Goal: Task Accomplishment & Management: Use online tool/utility

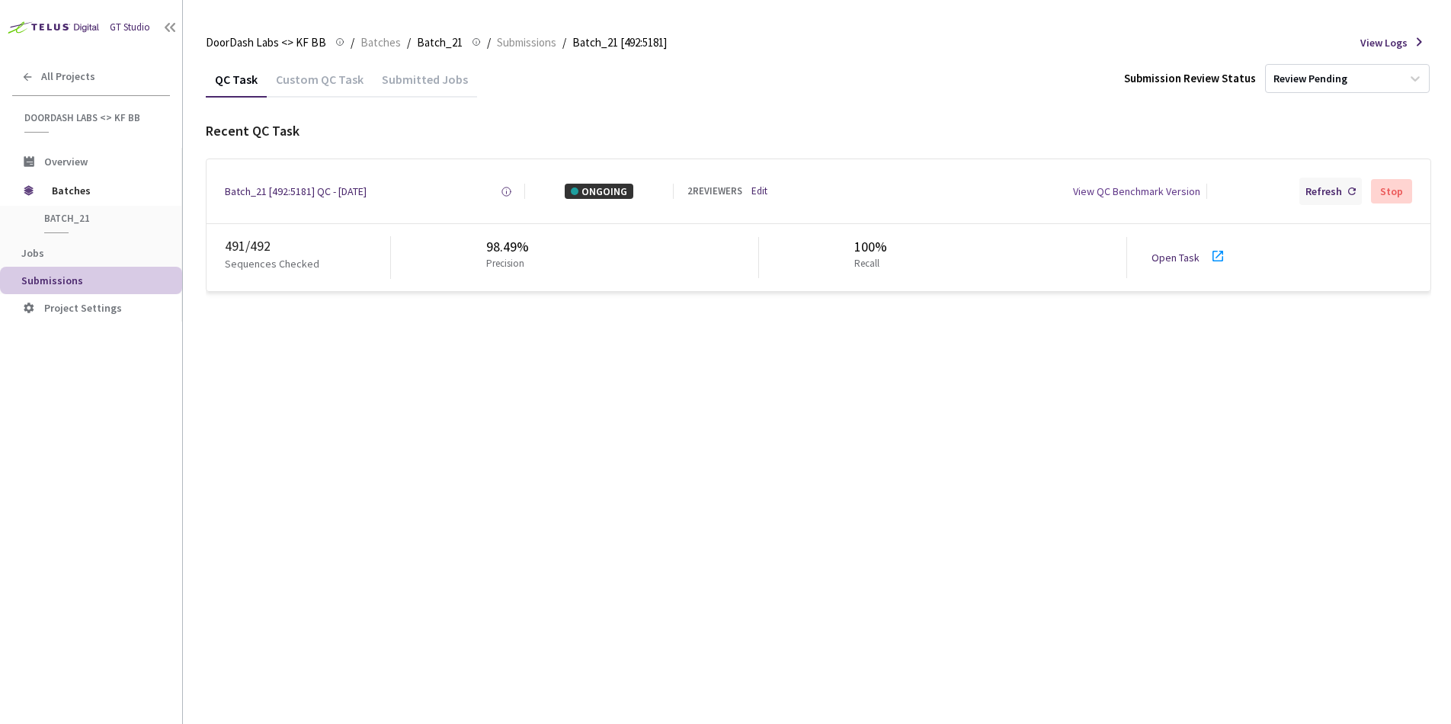
click at [1329, 194] on div "Refresh" at bounding box center [1323, 191] width 37 height 15
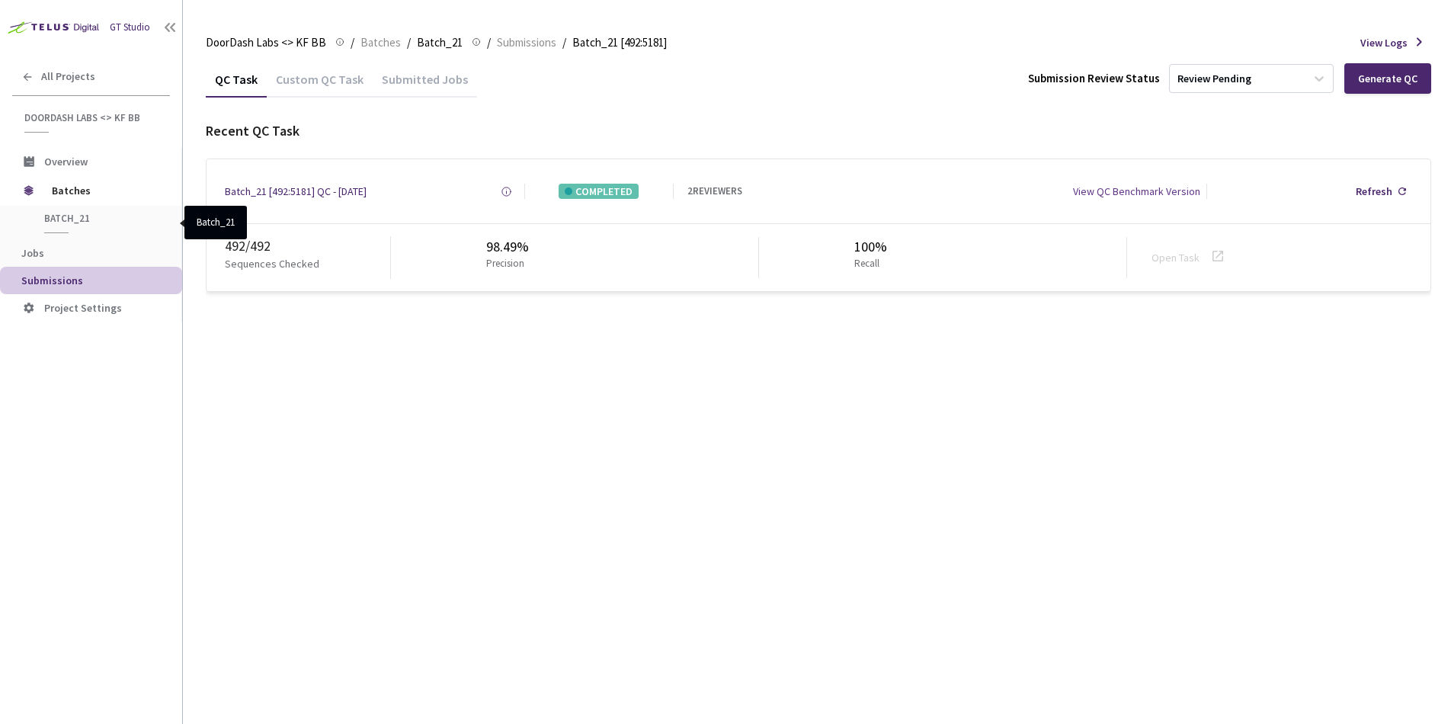
click at [60, 215] on span "Batch_21" at bounding box center [100, 218] width 113 height 13
click at [69, 193] on span "Batches" at bounding box center [104, 190] width 104 height 30
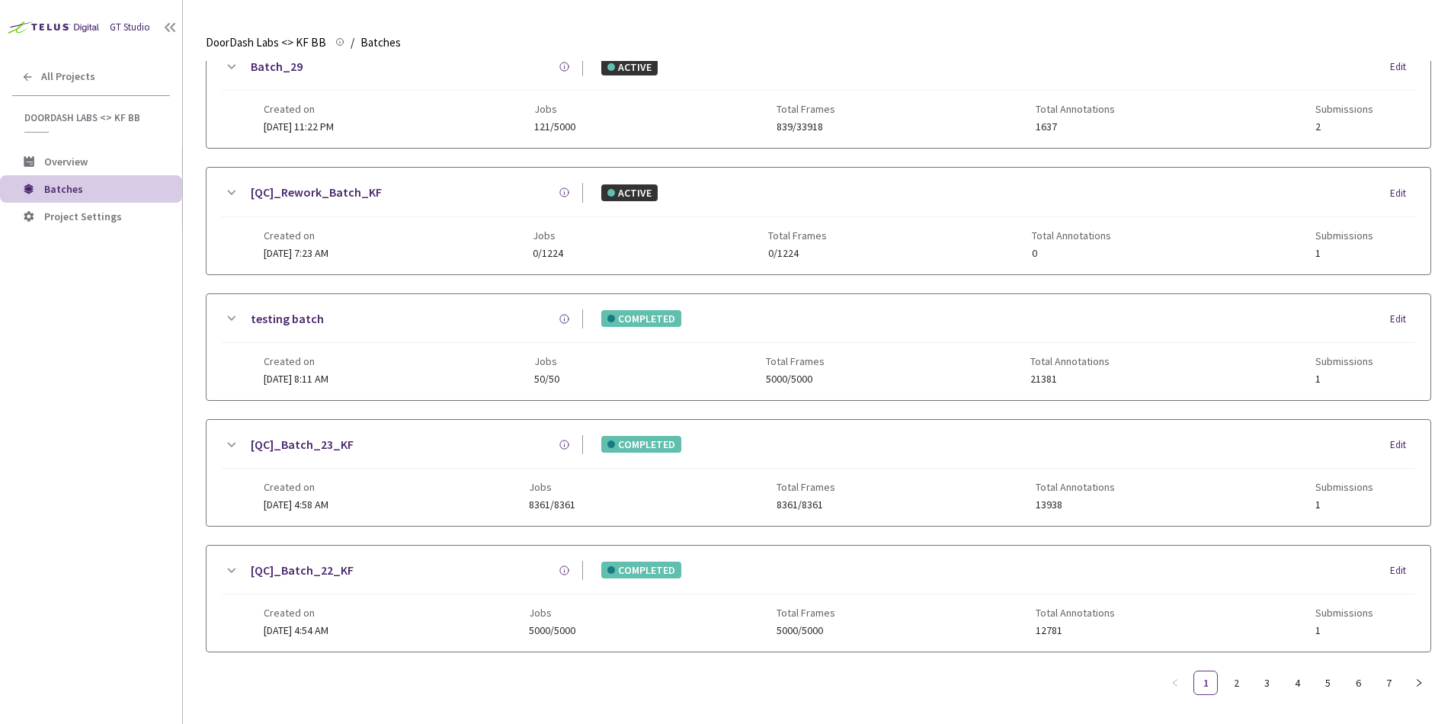
scroll to position [716, 0]
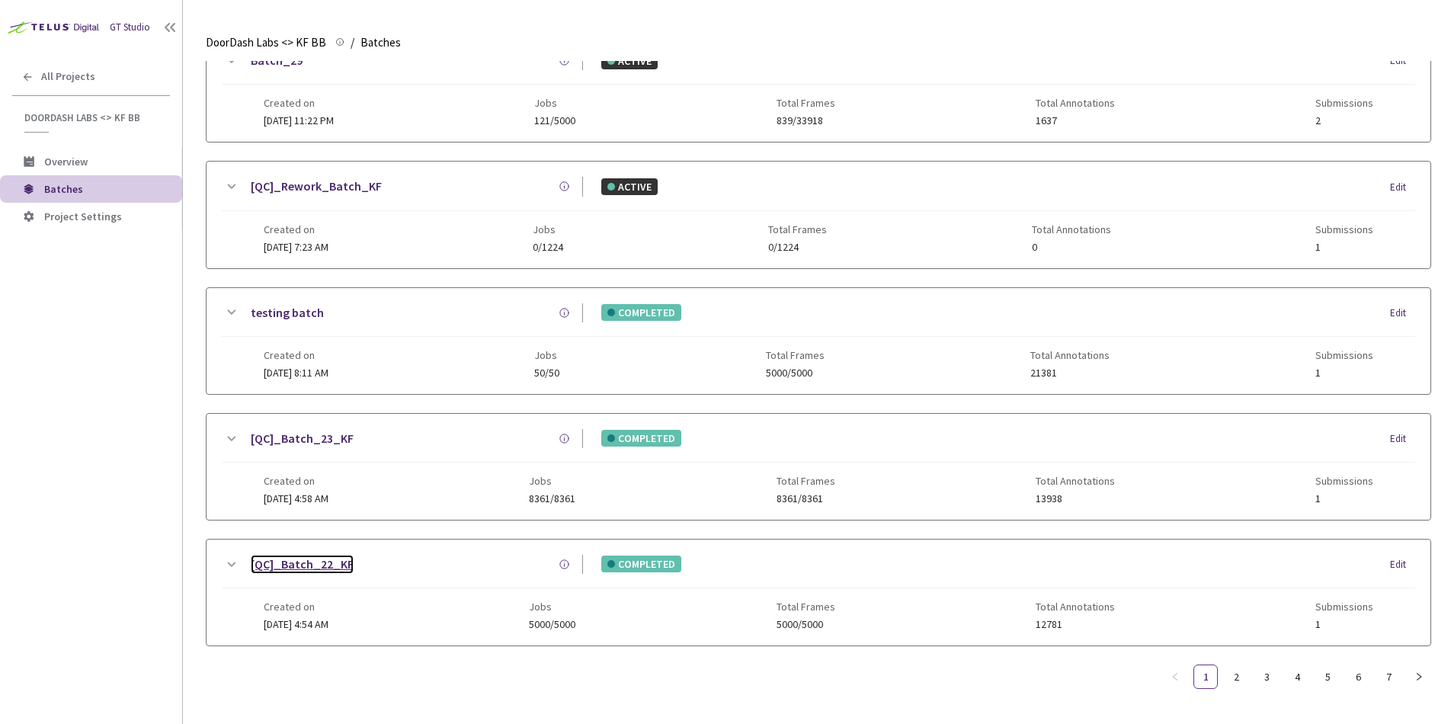
click at [306, 555] on link "[QC]_Batch_22_KF" at bounding box center [302, 564] width 103 height 19
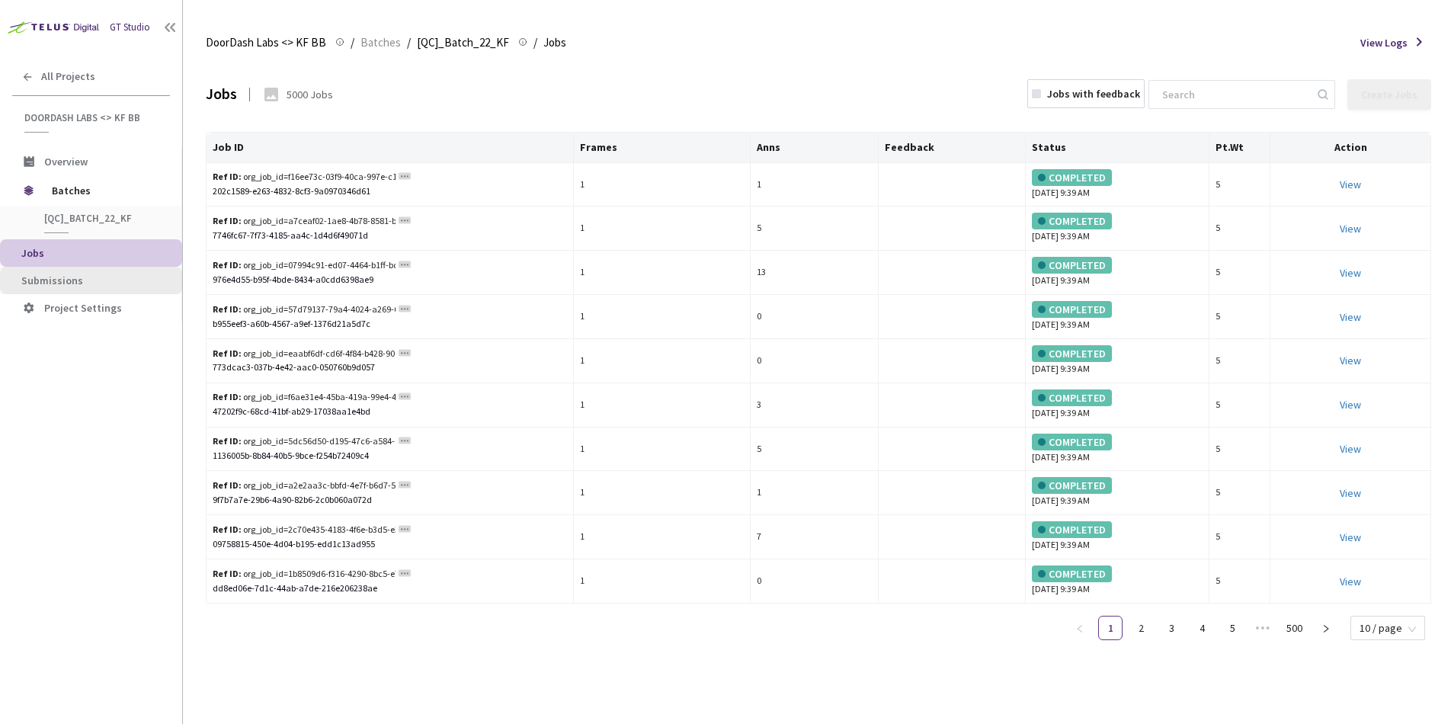
click at [83, 287] on li "Submissions" at bounding box center [91, 280] width 182 height 27
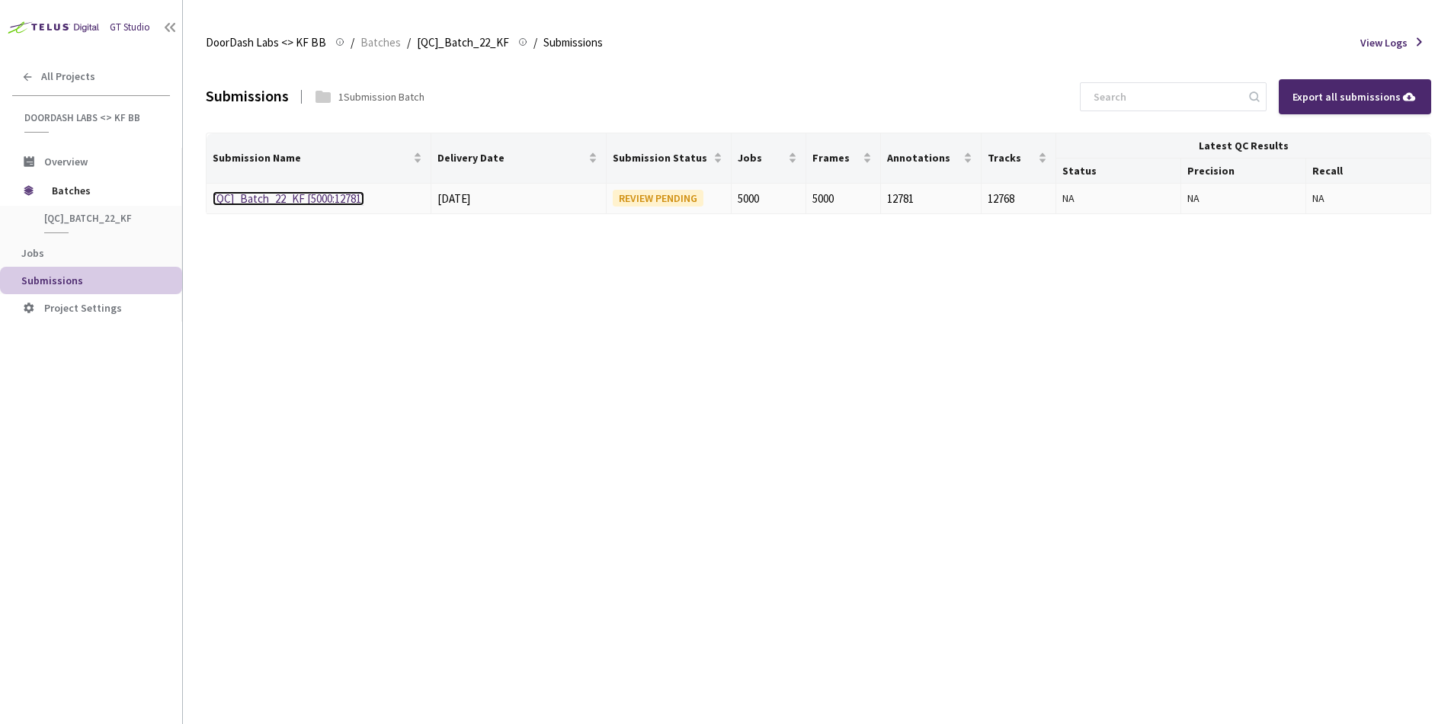
click at [283, 200] on link "[QC]_Batch_22_KF [5000:12781]" at bounding box center [289, 198] width 152 height 14
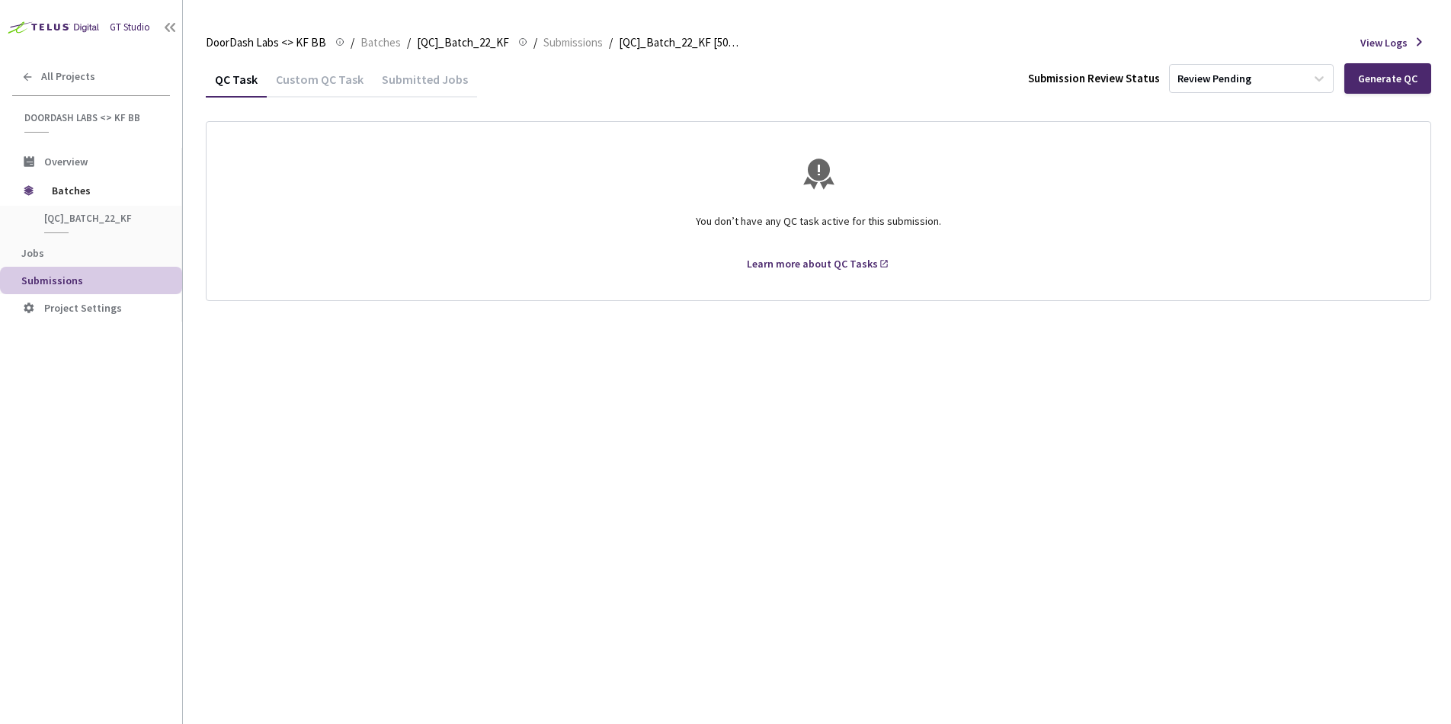
click at [319, 79] on div "Custom QC Task" at bounding box center [320, 85] width 106 height 26
click at [425, 82] on div "Submitted Jobs" at bounding box center [425, 85] width 104 height 26
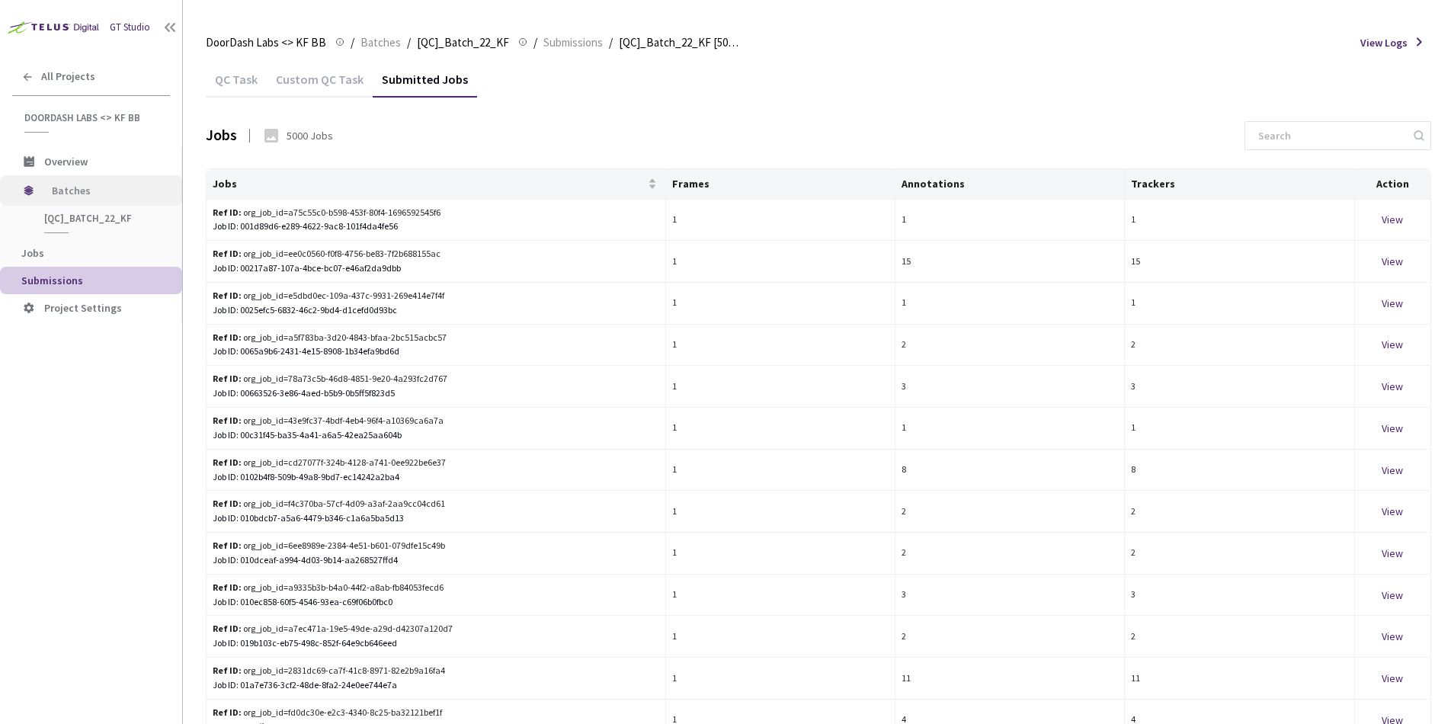
click at [60, 181] on span "Batches" at bounding box center [104, 190] width 104 height 30
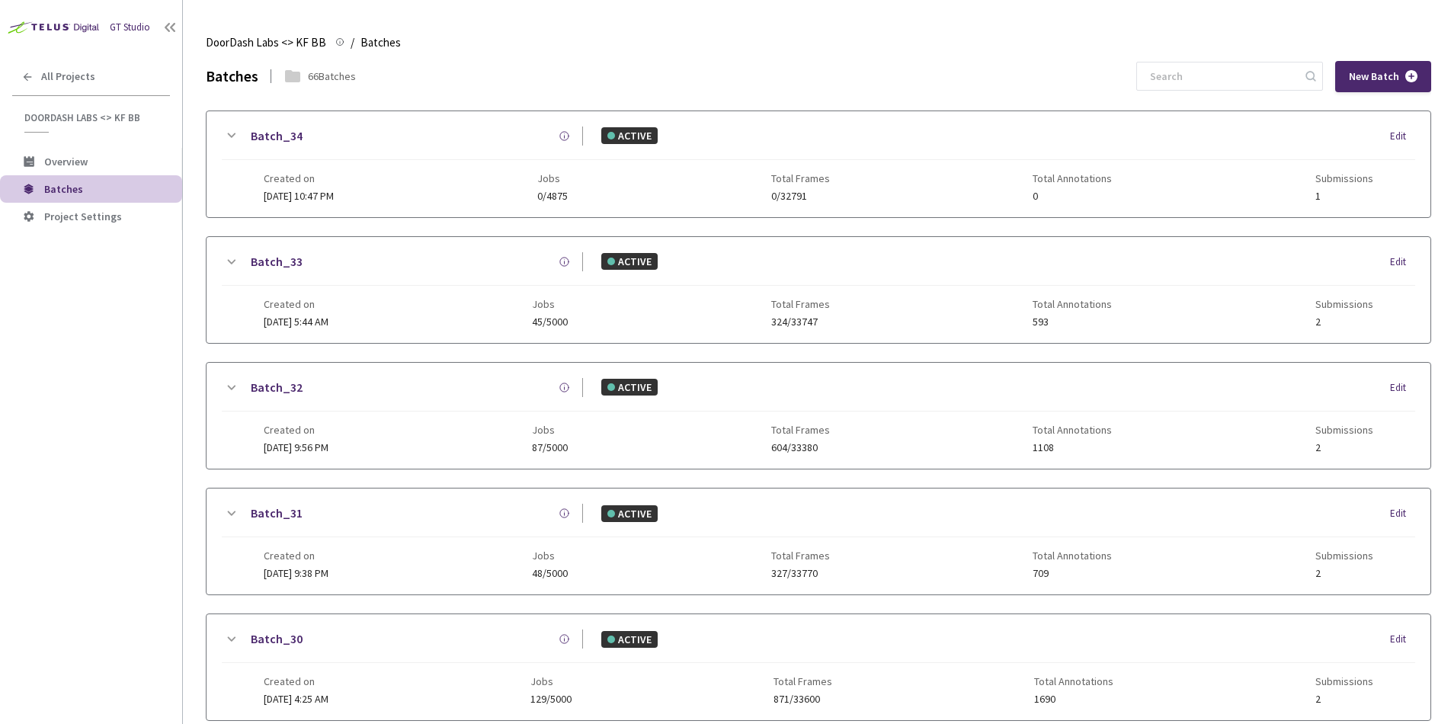
click at [232, 76] on div "Batches" at bounding box center [232, 77] width 53 height 22
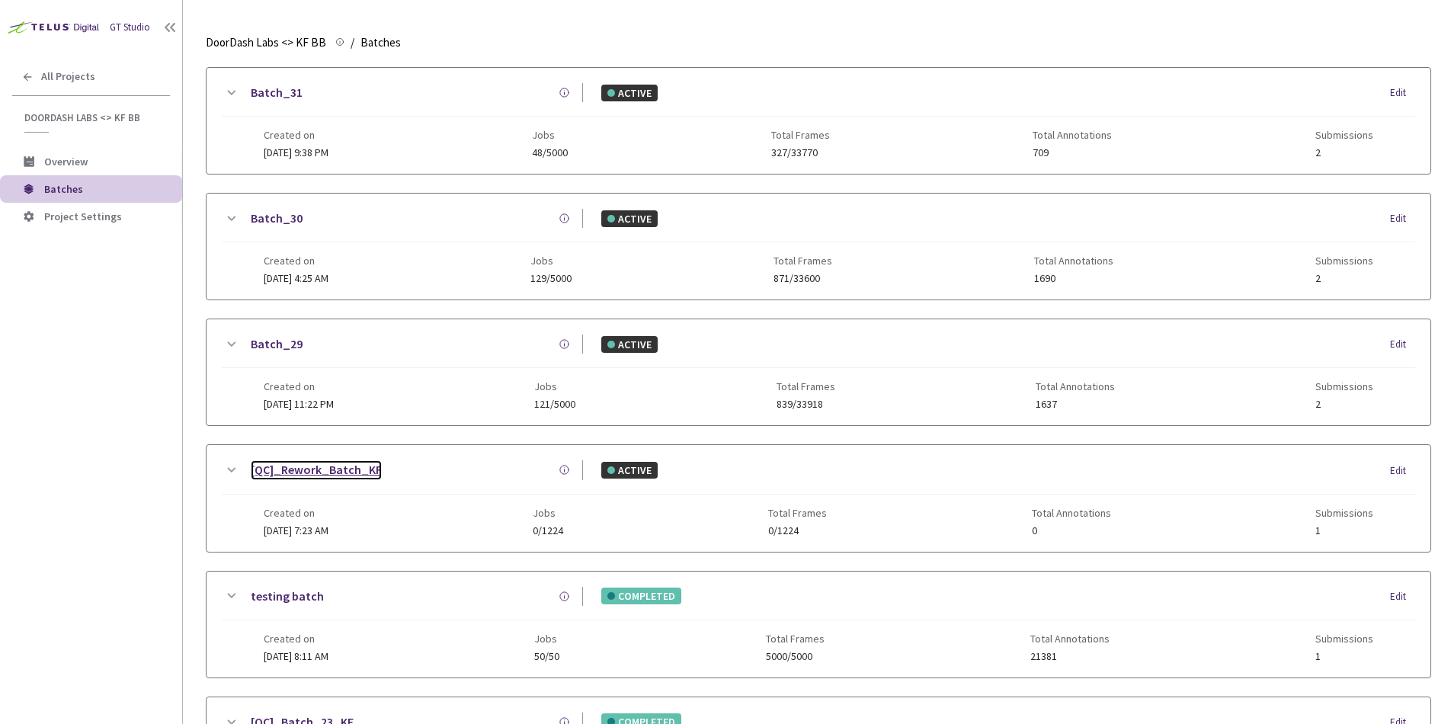
scroll to position [423, 0]
click at [322, 473] on link "[QC]_Rework_Batch_KF" at bounding box center [316, 467] width 131 height 19
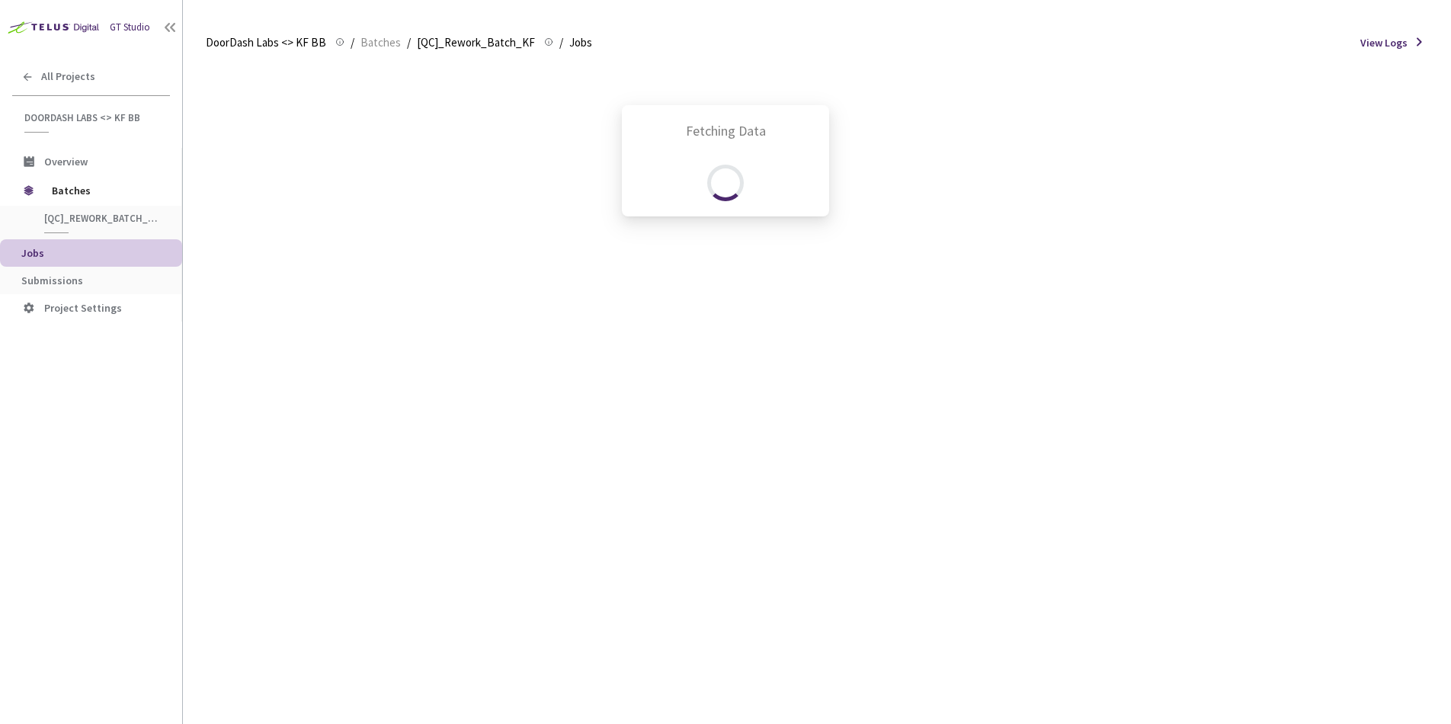
click at [131, 283] on div "Fetching Data" at bounding box center [725, 362] width 1451 height 724
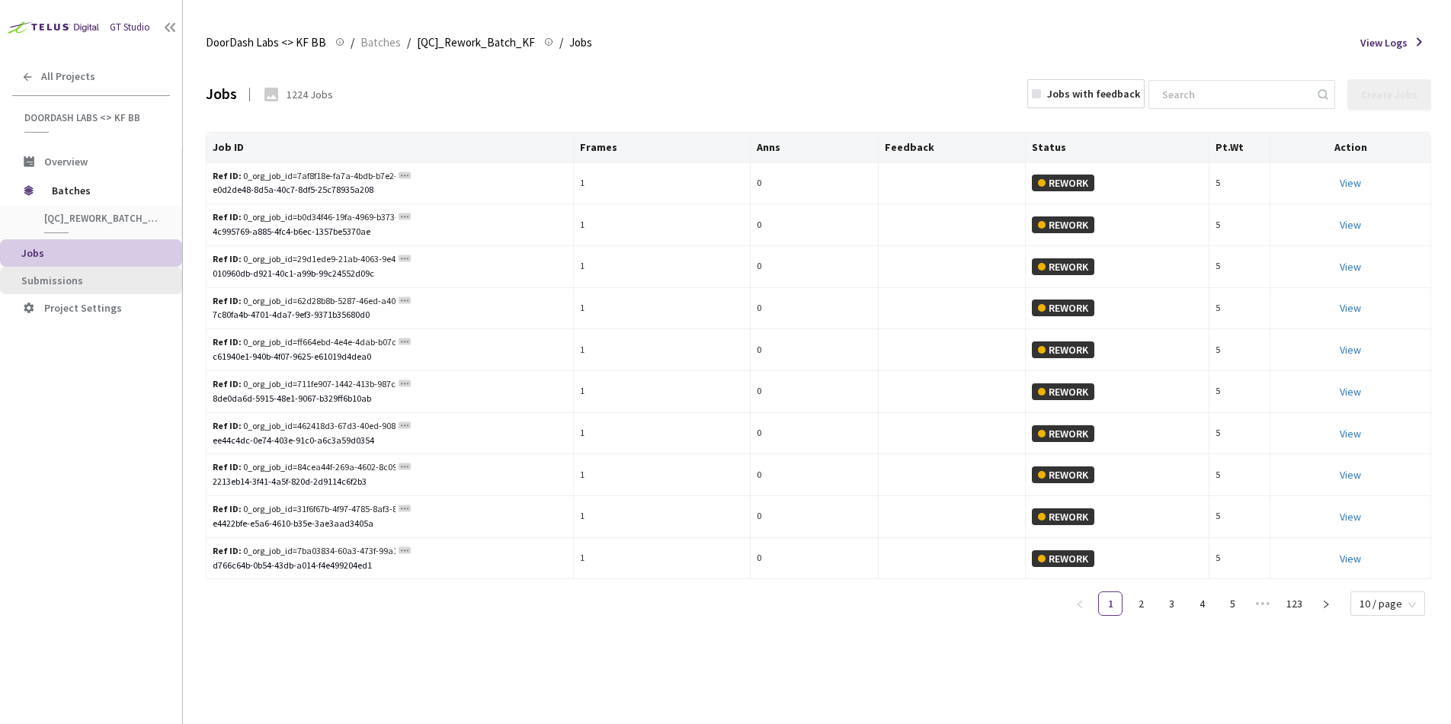
click at [74, 282] on span "Submissions" at bounding box center [52, 281] width 62 height 14
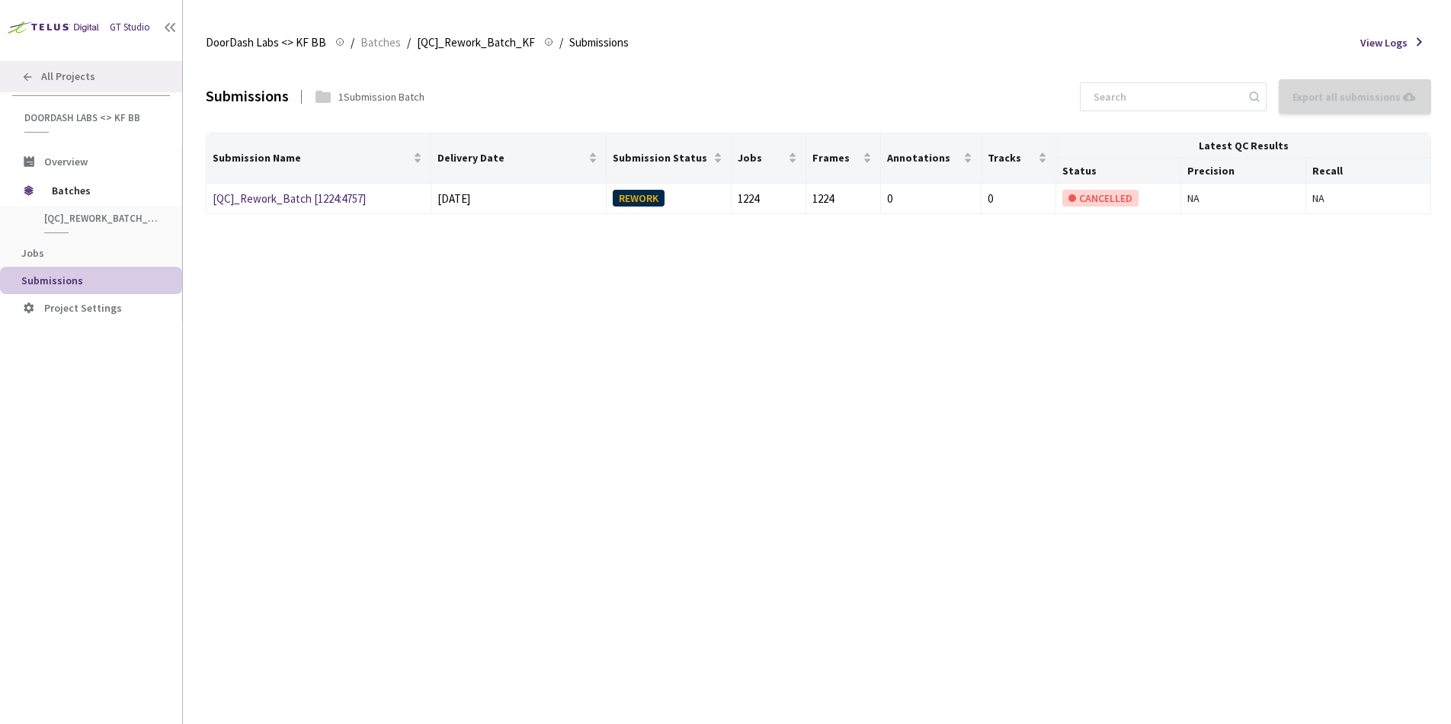
click at [24, 73] on icon at bounding box center [27, 77] width 12 height 12
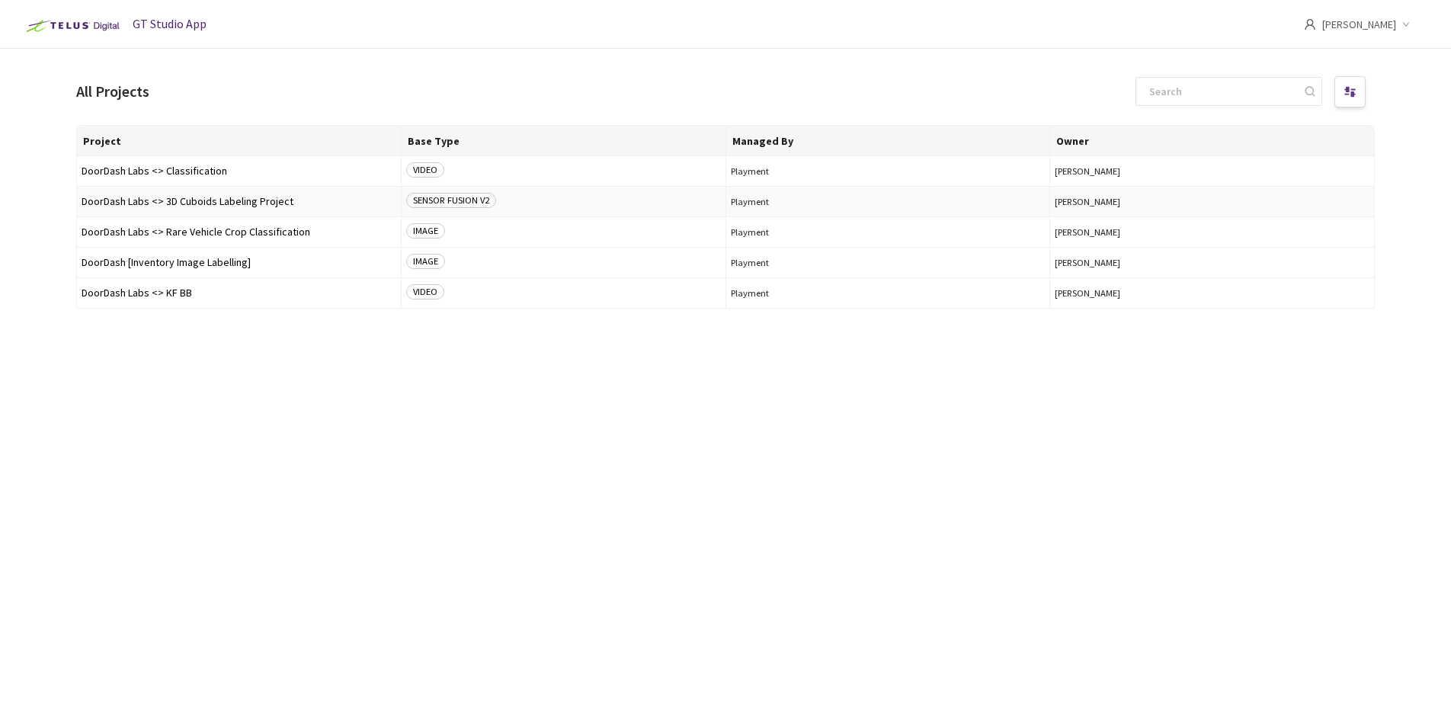
click at [197, 200] on span "DoorDash Labs <> 3D Cuboids Labeling Project" at bounding box center [239, 201] width 315 height 11
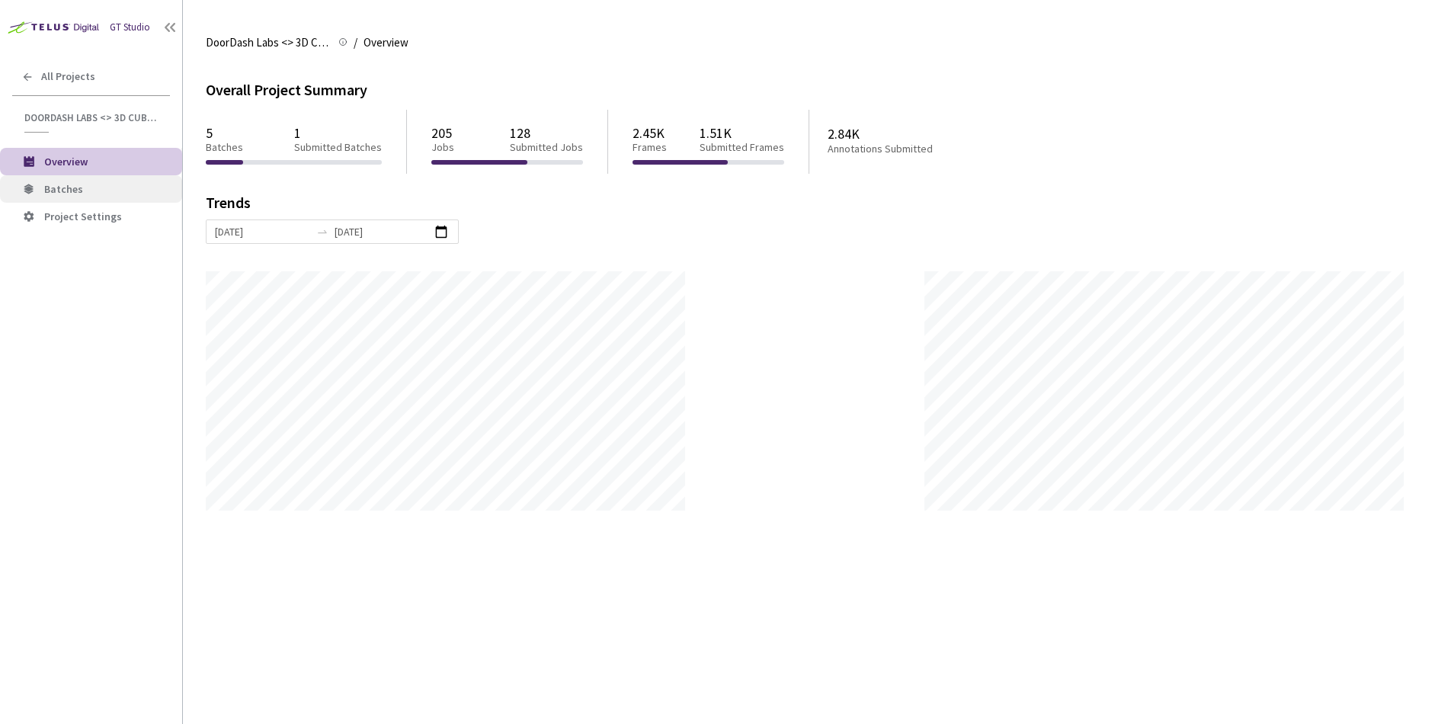
scroll to position [724, 1451]
click at [97, 191] on span "Batches" at bounding box center [107, 189] width 126 height 13
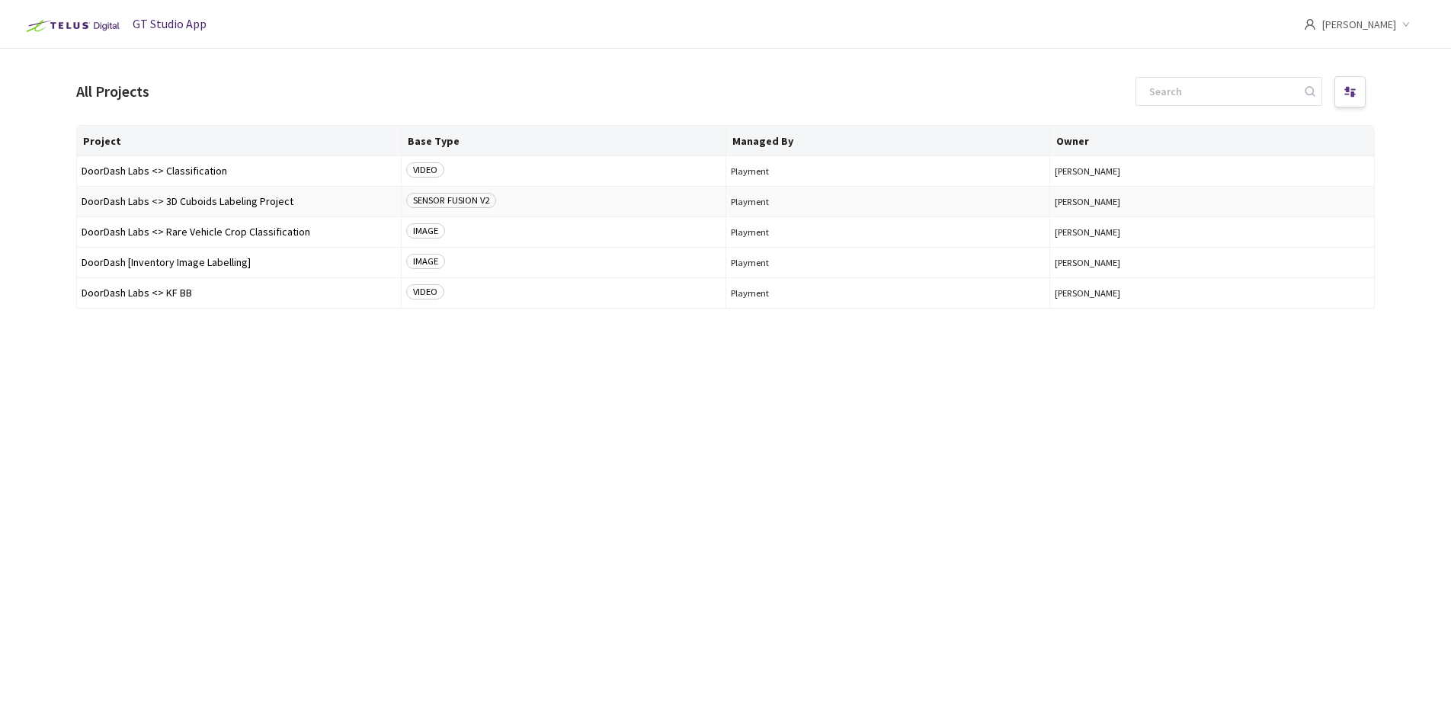
click at [167, 202] on span "DoorDash Labs <> 3D Cuboids Labeling Project" at bounding box center [239, 201] width 315 height 11
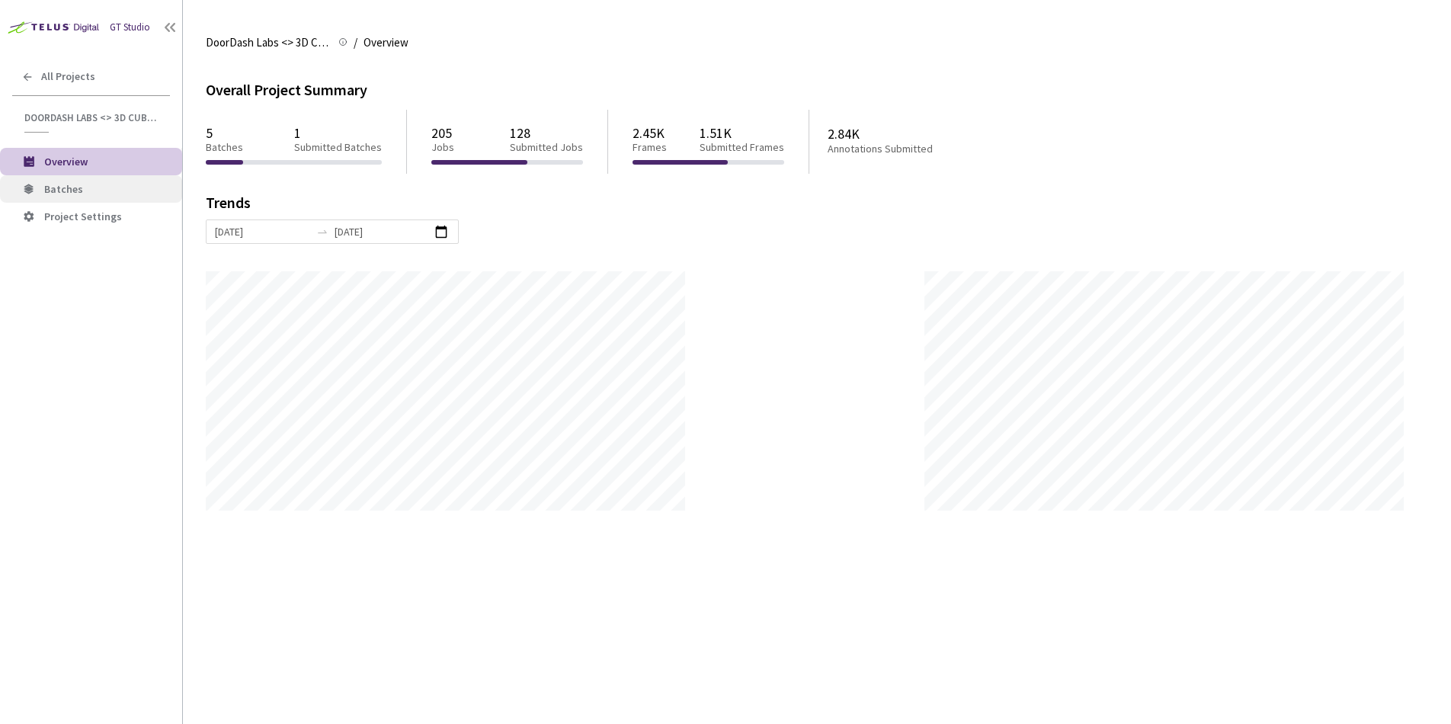
scroll to position [724, 1451]
click at [120, 194] on span "Batches" at bounding box center [107, 189] width 126 height 13
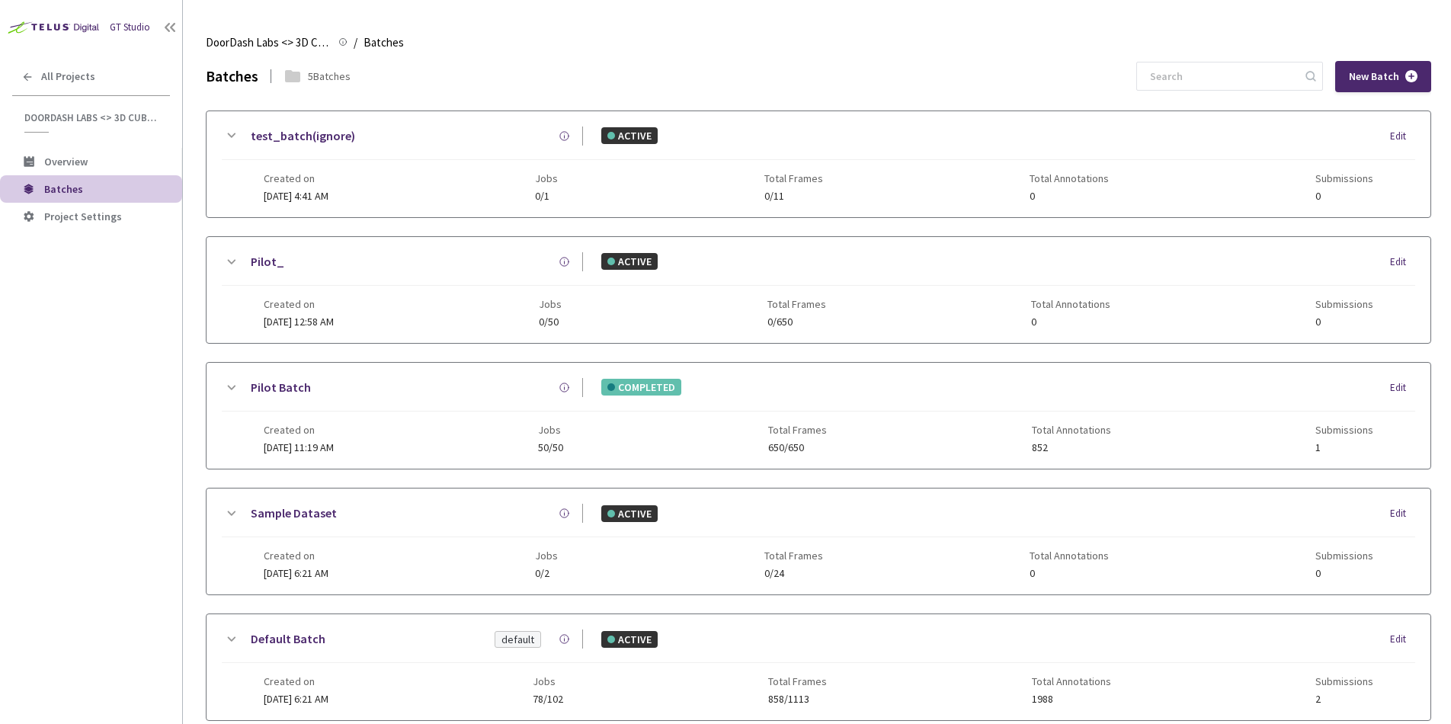
scroll to position [87, 0]
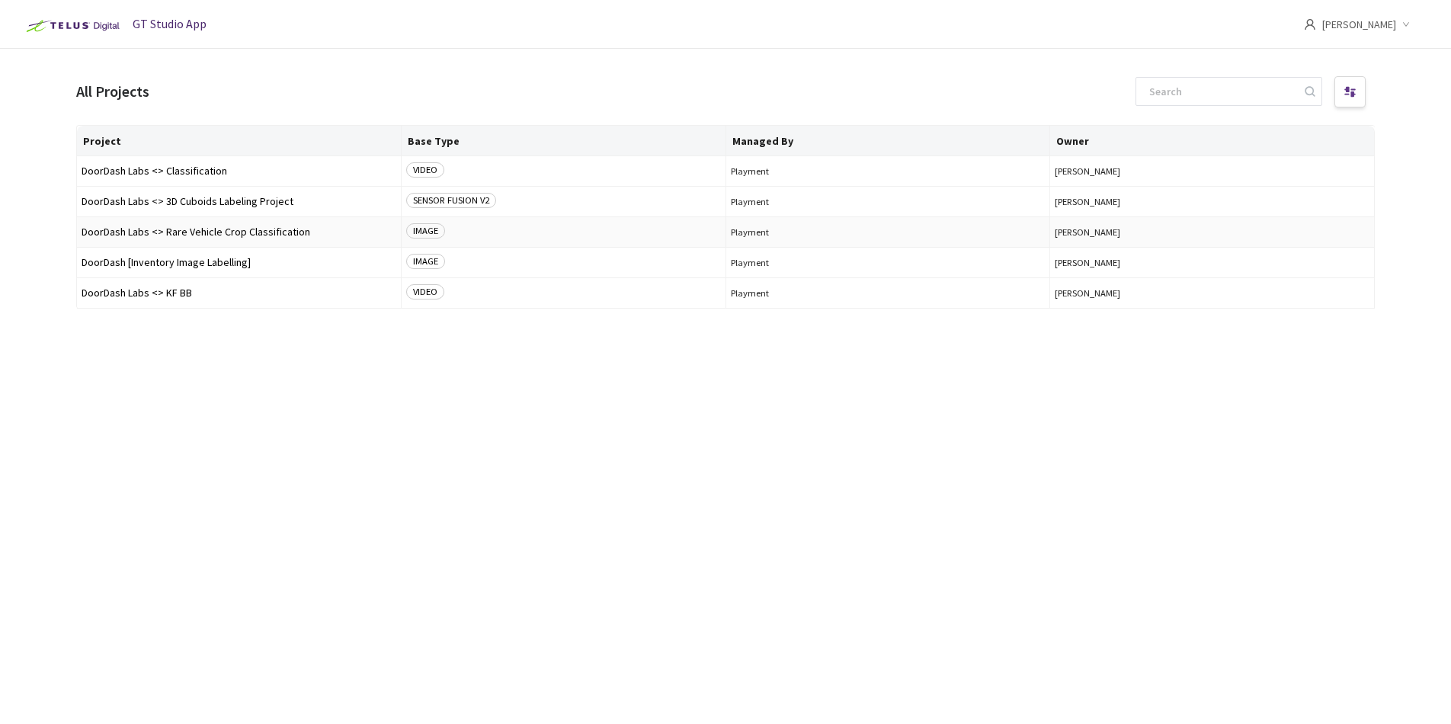
click at [196, 231] on span "DoorDash Labs <> Rare Vehicle Crop Classification" at bounding box center [239, 231] width 315 height 11
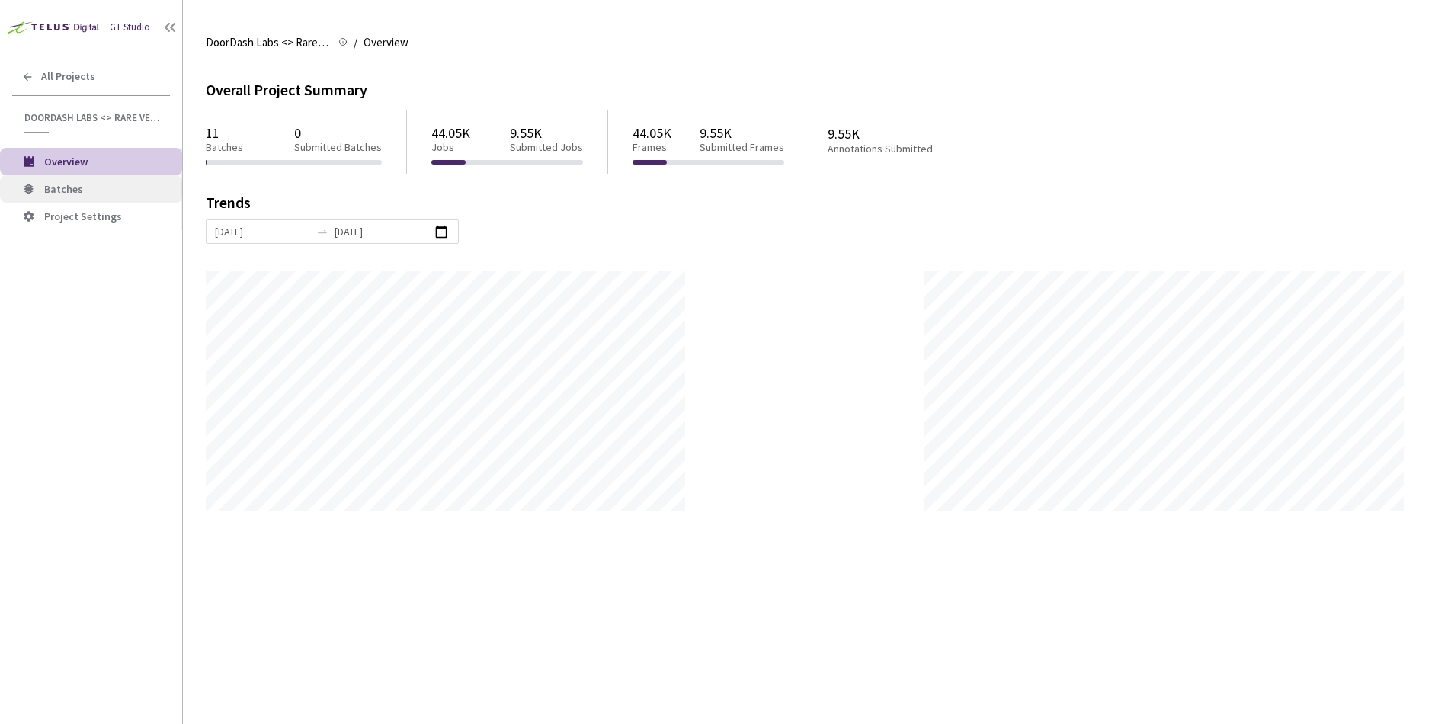
click at [103, 190] on span "Batches" at bounding box center [107, 189] width 126 height 13
click at [101, 196] on li "Batches" at bounding box center [91, 188] width 182 height 27
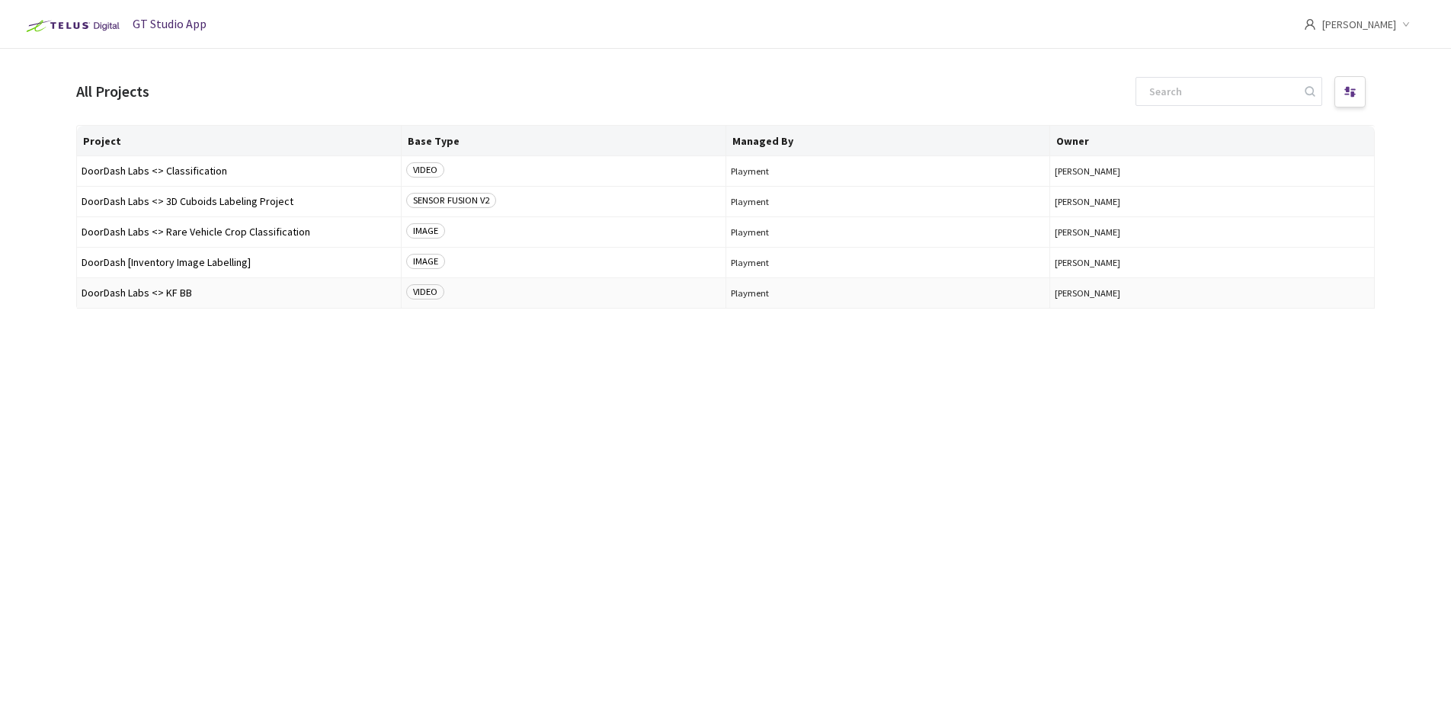
click at [147, 289] on span "DoorDash Labs <> KF BB" at bounding box center [239, 292] width 315 height 11
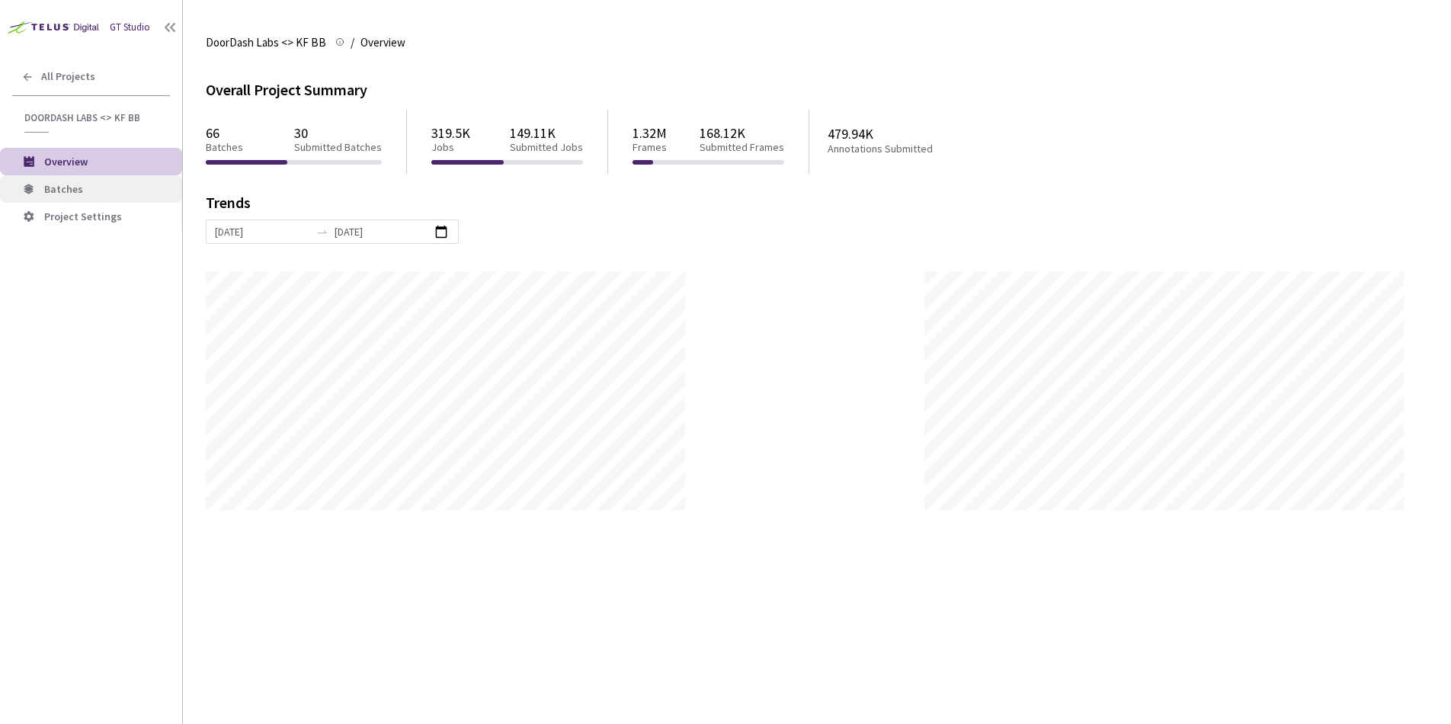
click at [90, 183] on span "Batches" at bounding box center [107, 189] width 126 height 13
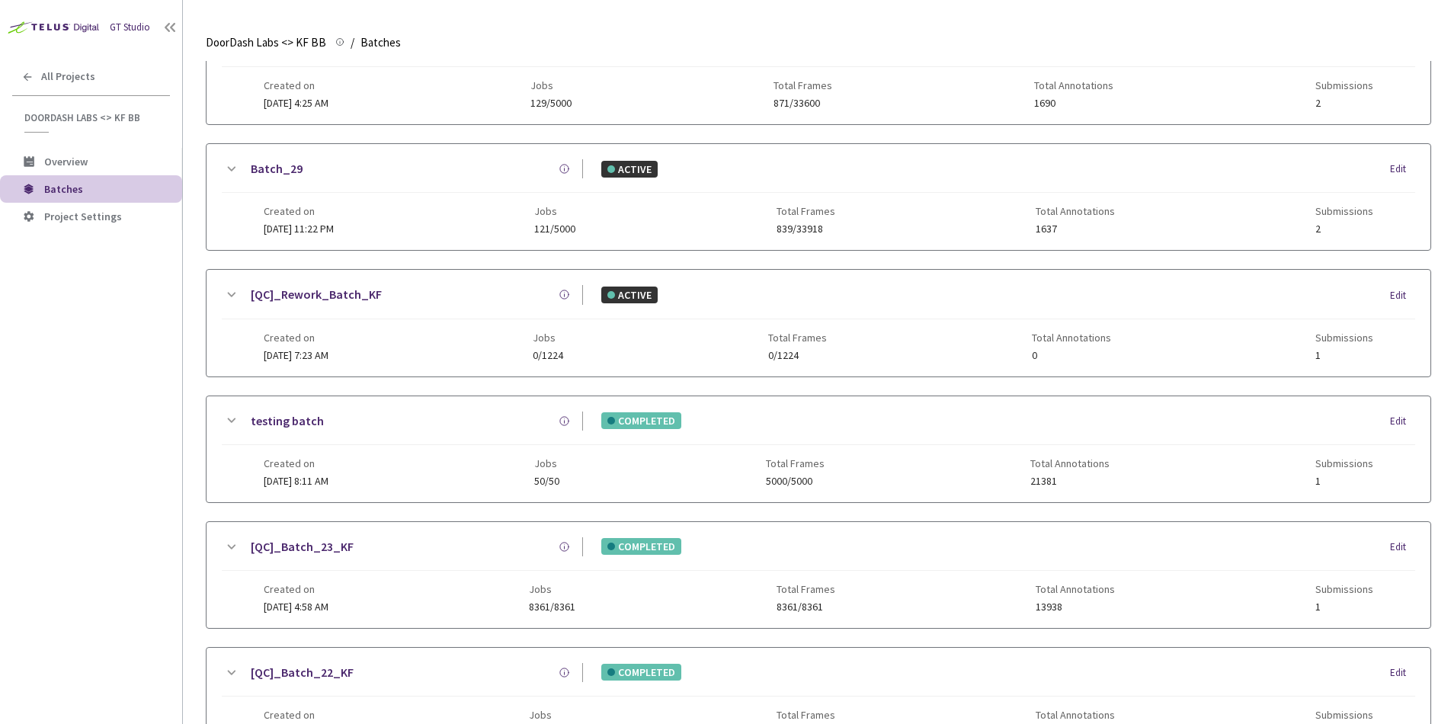
scroll to position [716, 0]
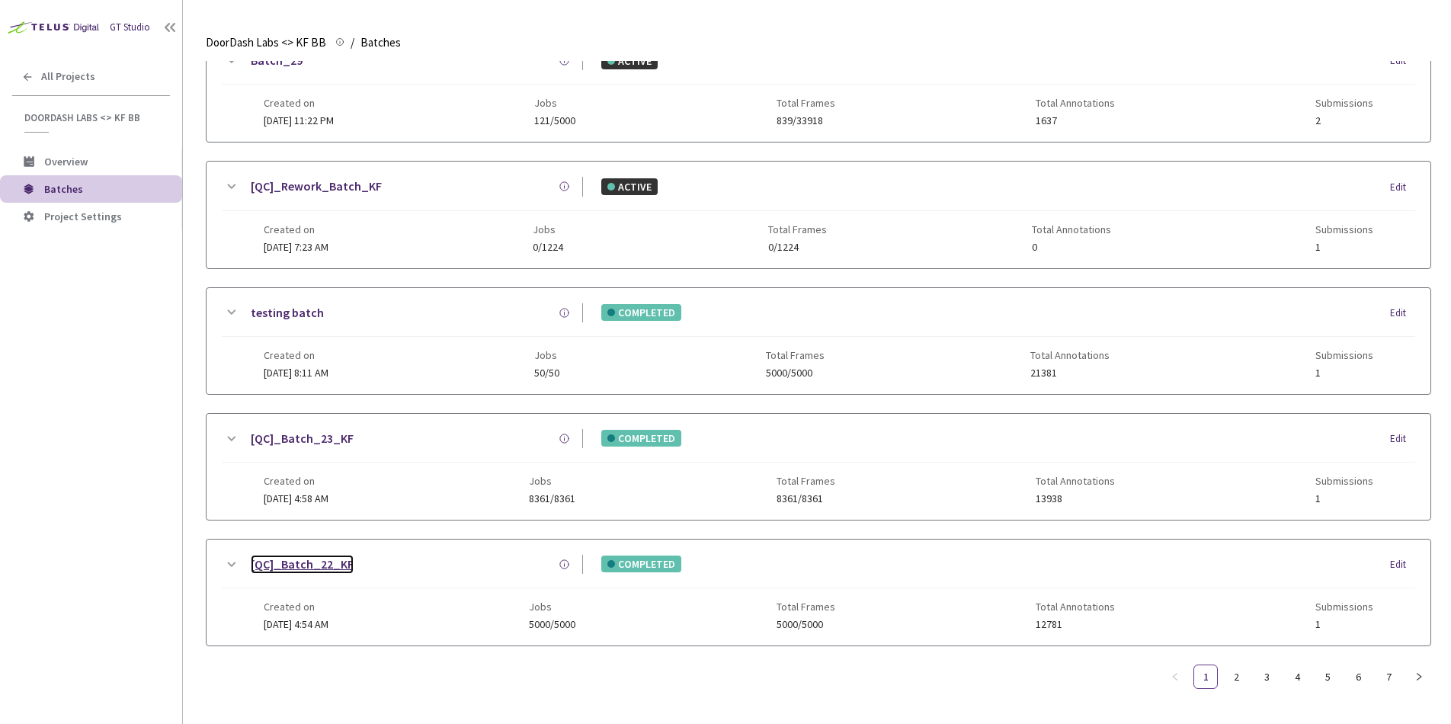
click at [326, 555] on link "[QC]_Batch_22_KF" at bounding box center [302, 564] width 103 height 19
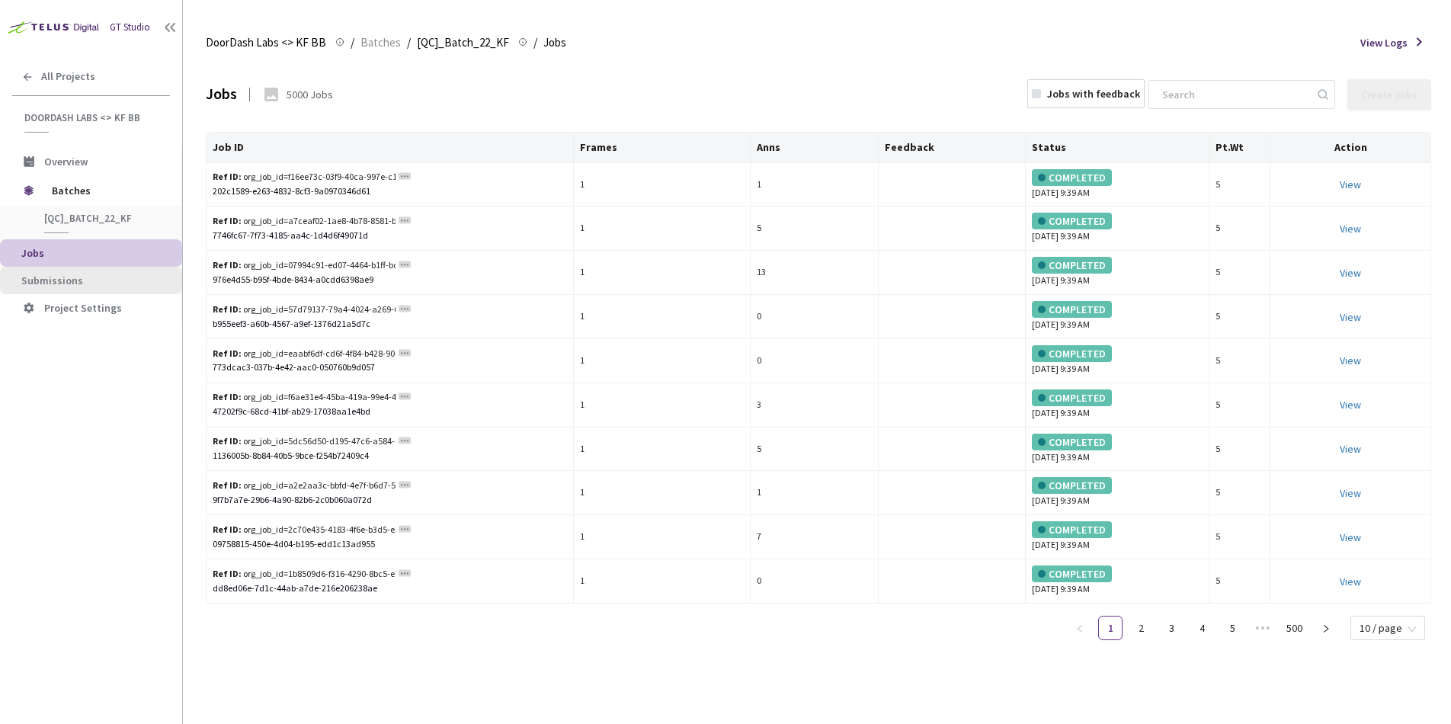
click at [109, 284] on span "Submissions" at bounding box center [95, 280] width 149 height 13
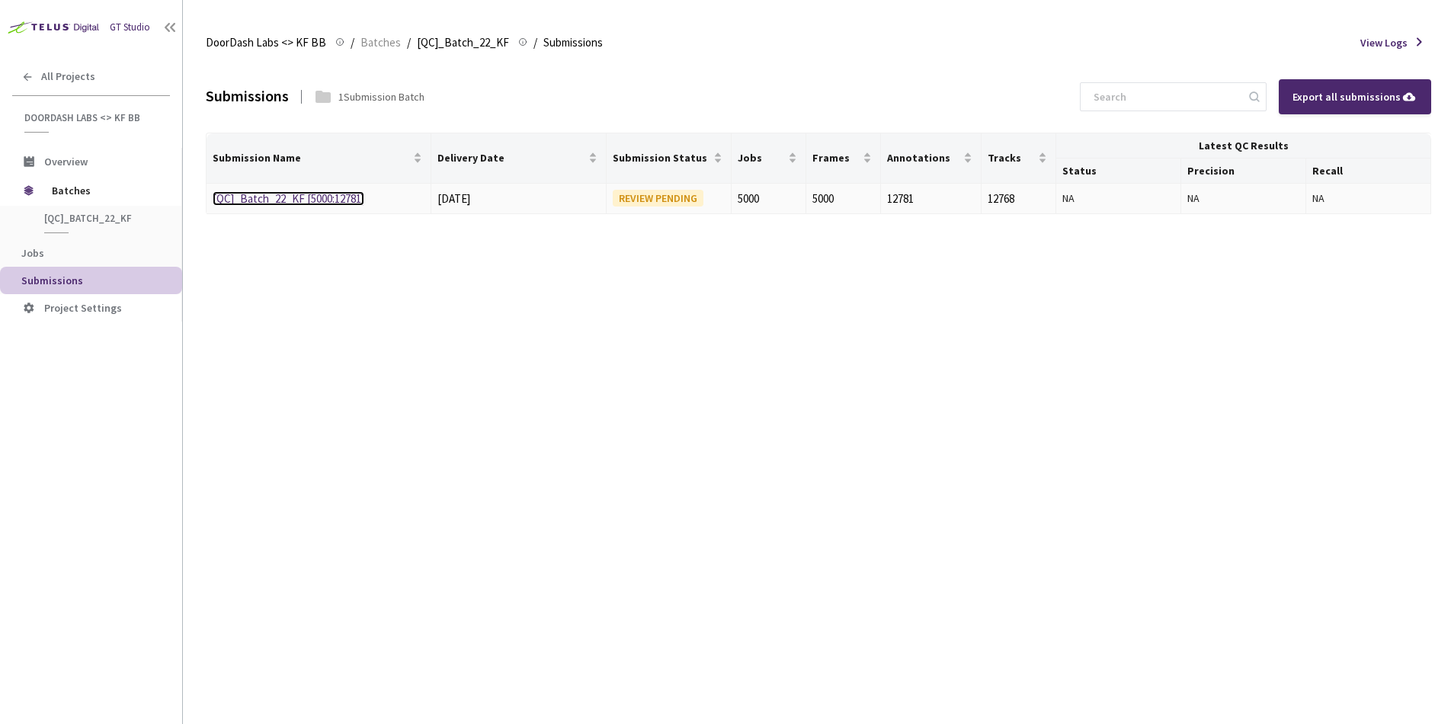
click at [274, 197] on link "[QC]_Batch_22_KF [5000:12781]" at bounding box center [289, 198] width 152 height 14
